Goal: Obtain resource: Download file/media

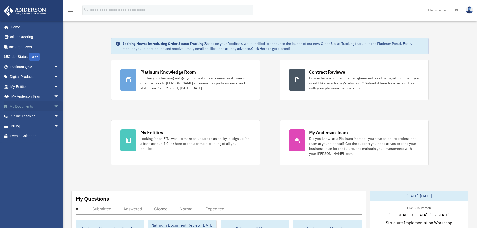
click at [54, 106] on span "arrow_drop_down" at bounding box center [59, 106] width 10 height 10
click at [21, 116] on link "Box" at bounding box center [36, 116] width 59 height 10
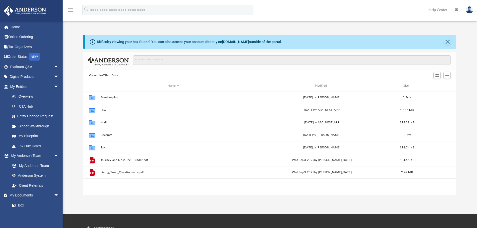
scroll to position [110, 369]
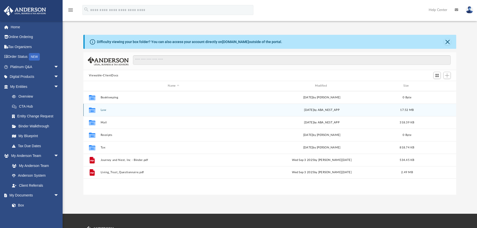
click at [103, 110] on button "Law" at bounding box center [173, 109] width 146 height 3
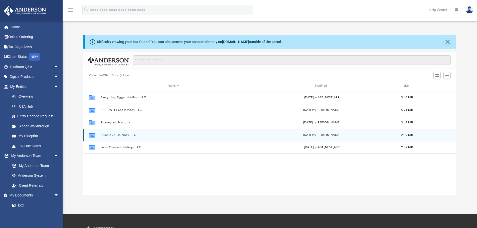
click at [107, 134] on button "Prime Axis Holdings, LLC" at bounding box center [173, 134] width 146 height 3
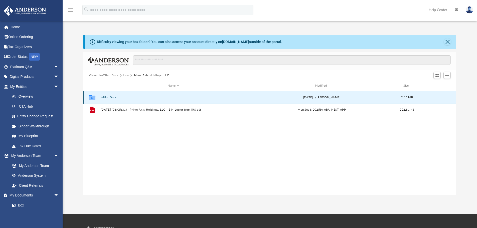
click at [106, 97] on button "Initial Docs" at bounding box center [173, 97] width 146 height 3
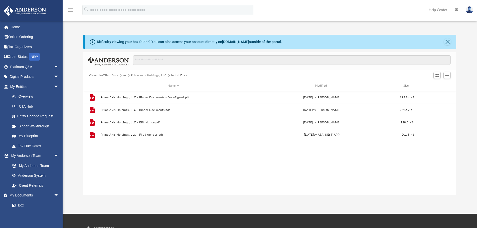
click at [124, 166] on div "File Prime Axis Holdings, LLC - Binder Documents - DocuSigned.pdf [DATE] by [PE…" at bounding box center [269, 143] width 373 height 104
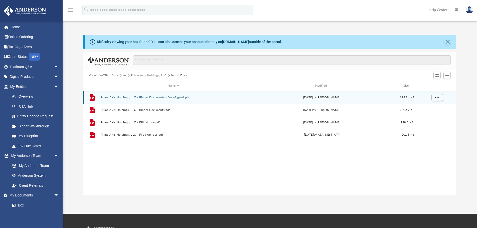
click at [115, 97] on button "Prime Axis Holdings, LLC - Binder Documents - DocuSigned.pdf" at bounding box center [173, 97] width 146 height 3
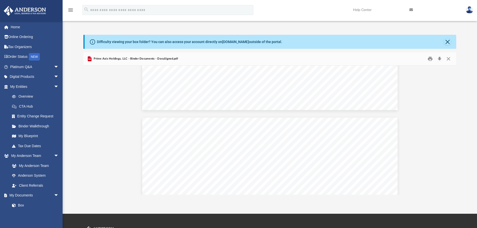
scroll to position [1301, 0]
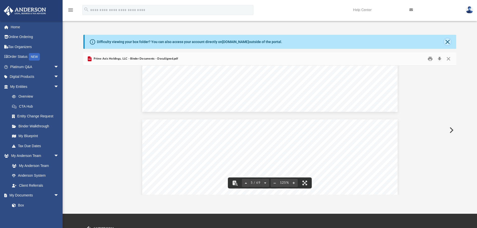
click at [447, 42] on button "Close" at bounding box center [447, 41] width 7 height 7
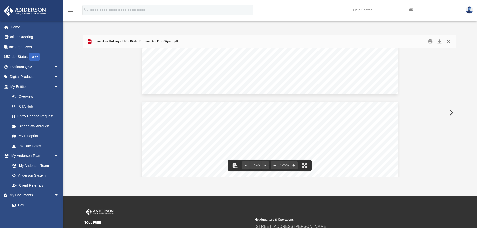
click at [447, 43] on button "Close" at bounding box center [448, 42] width 9 height 8
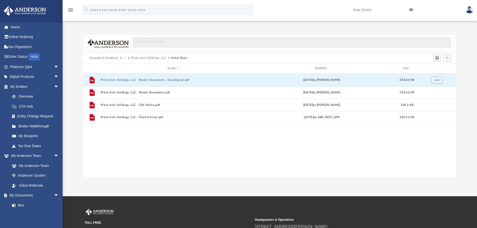
click at [155, 139] on div "File Prime Axis Holdings, LLC - Binder Documents - DocuSigned.pdf [DATE] by [PE…" at bounding box center [269, 126] width 373 height 104
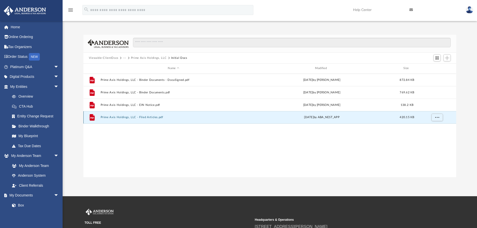
click at [111, 116] on button "Prime Axis Holdings, LLC - Filed Articles.pdf" at bounding box center [173, 117] width 146 height 3
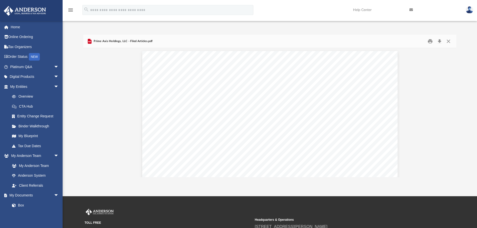
scroll to position [0, 0]
click at [448, 42] on button "Close" at bounding box center [448, 42] width 9 height 8
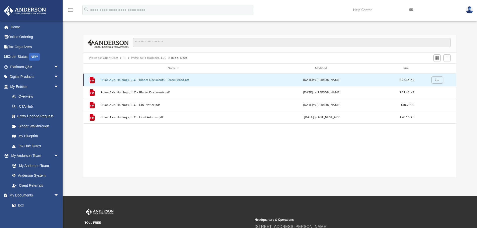
click at [122, 80] on button "Prime Axis Holdings, LLC - Binder Documents - DocuSigned.pdf" at bounding box center [173, 79] width 146 height 3
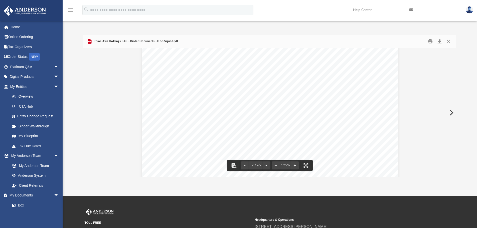
scroll to position [17084, 0]
